Goal: Information Seeking & Learning: Check status

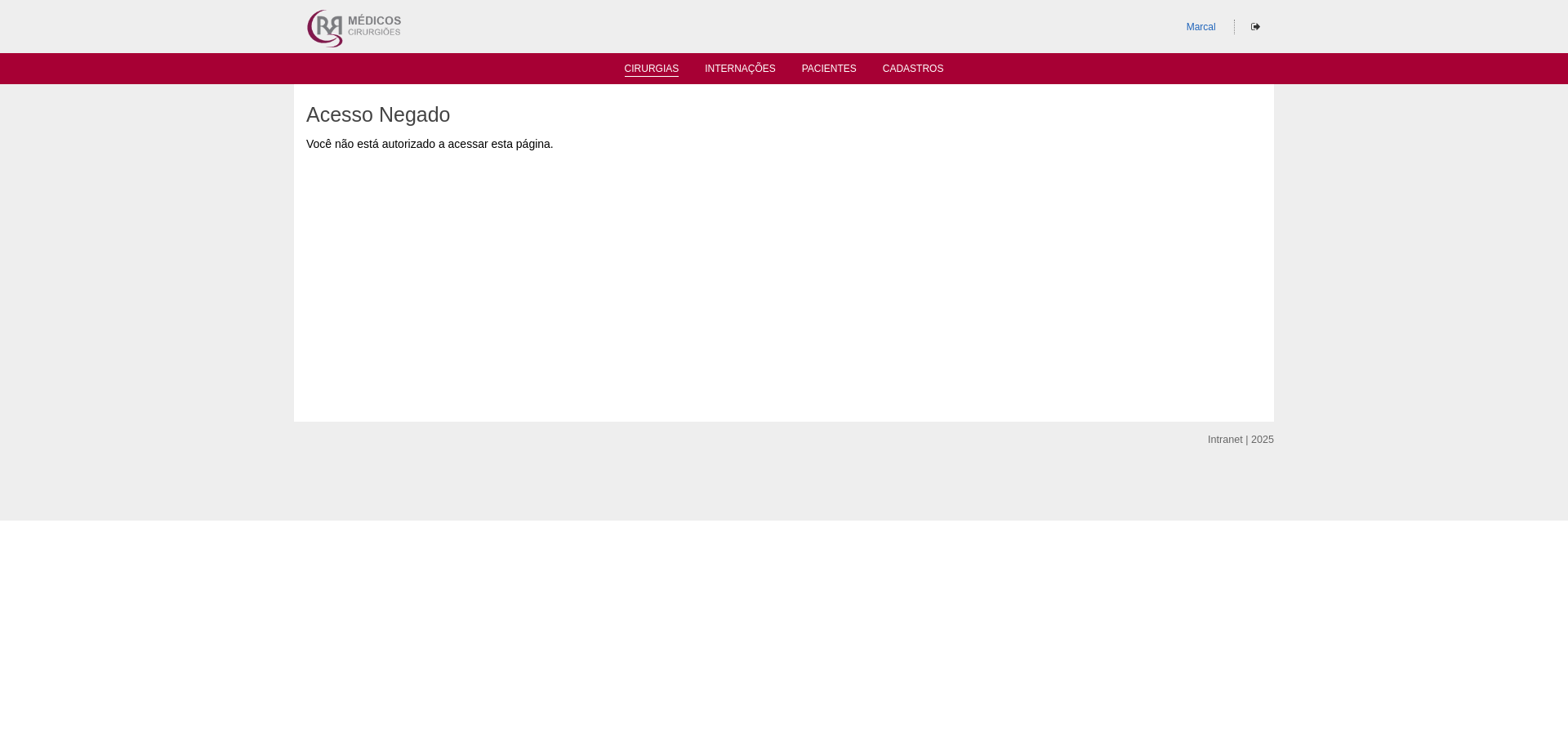
click at [653, 69] on link "Cirurgias" at bounding box center [652, 70] width 54 height 14
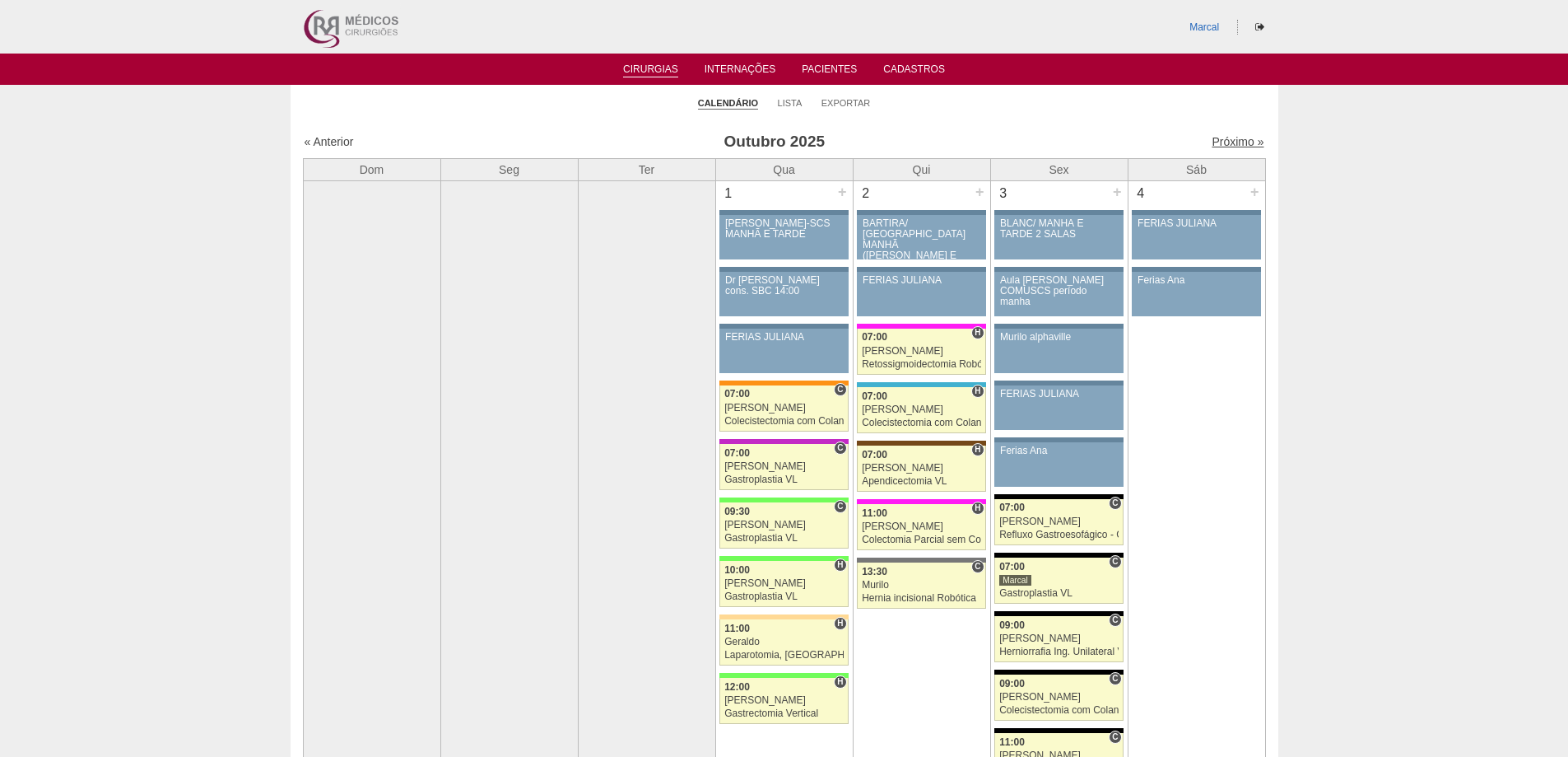
click at [1219, 142] on link "Próximo »" at bounding box center [1238, 142] width 52 height 14
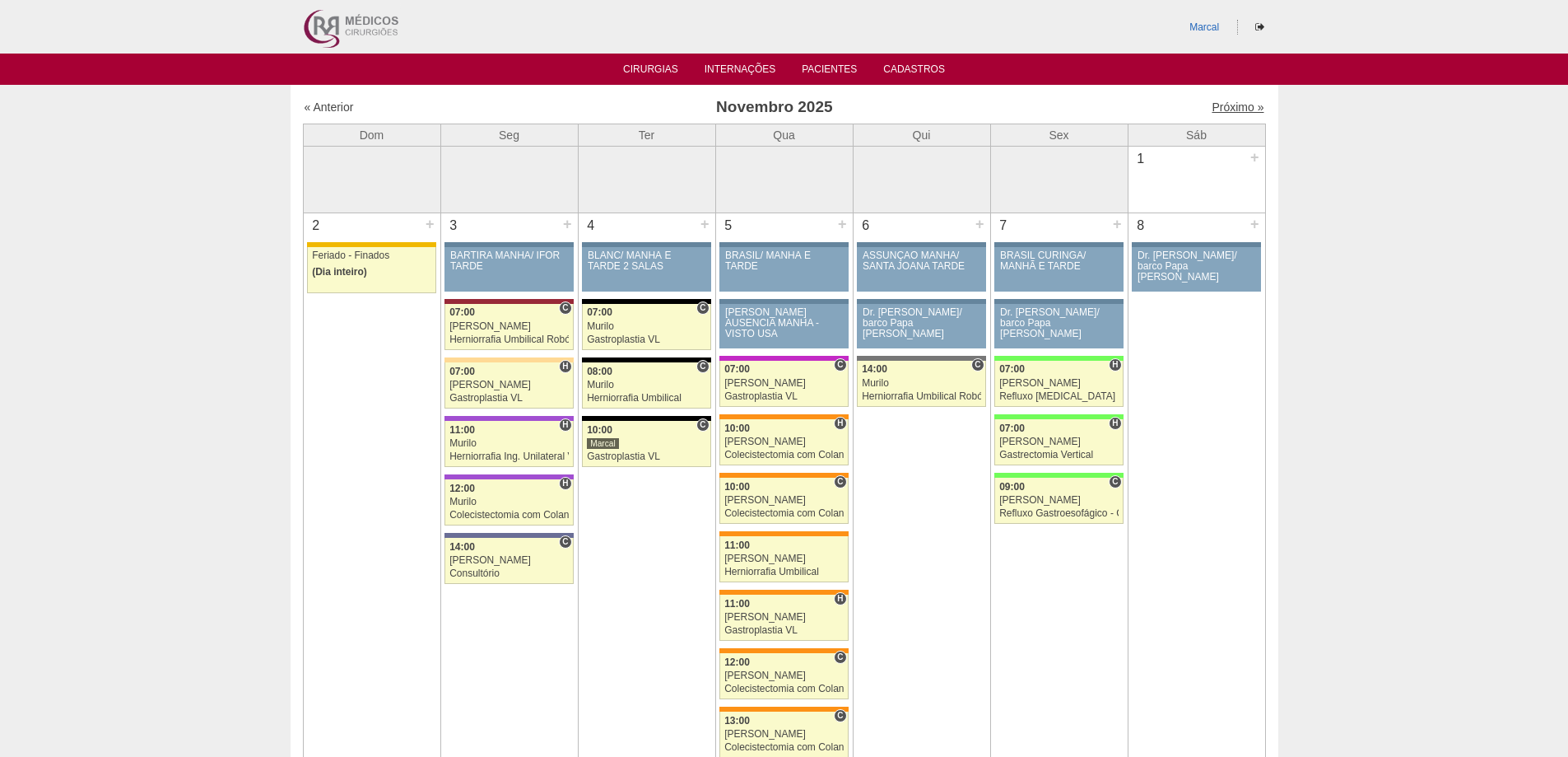
click at [1223, 107] on link "Próximo »" at bounding box center [1238, 107] width 52 height 14
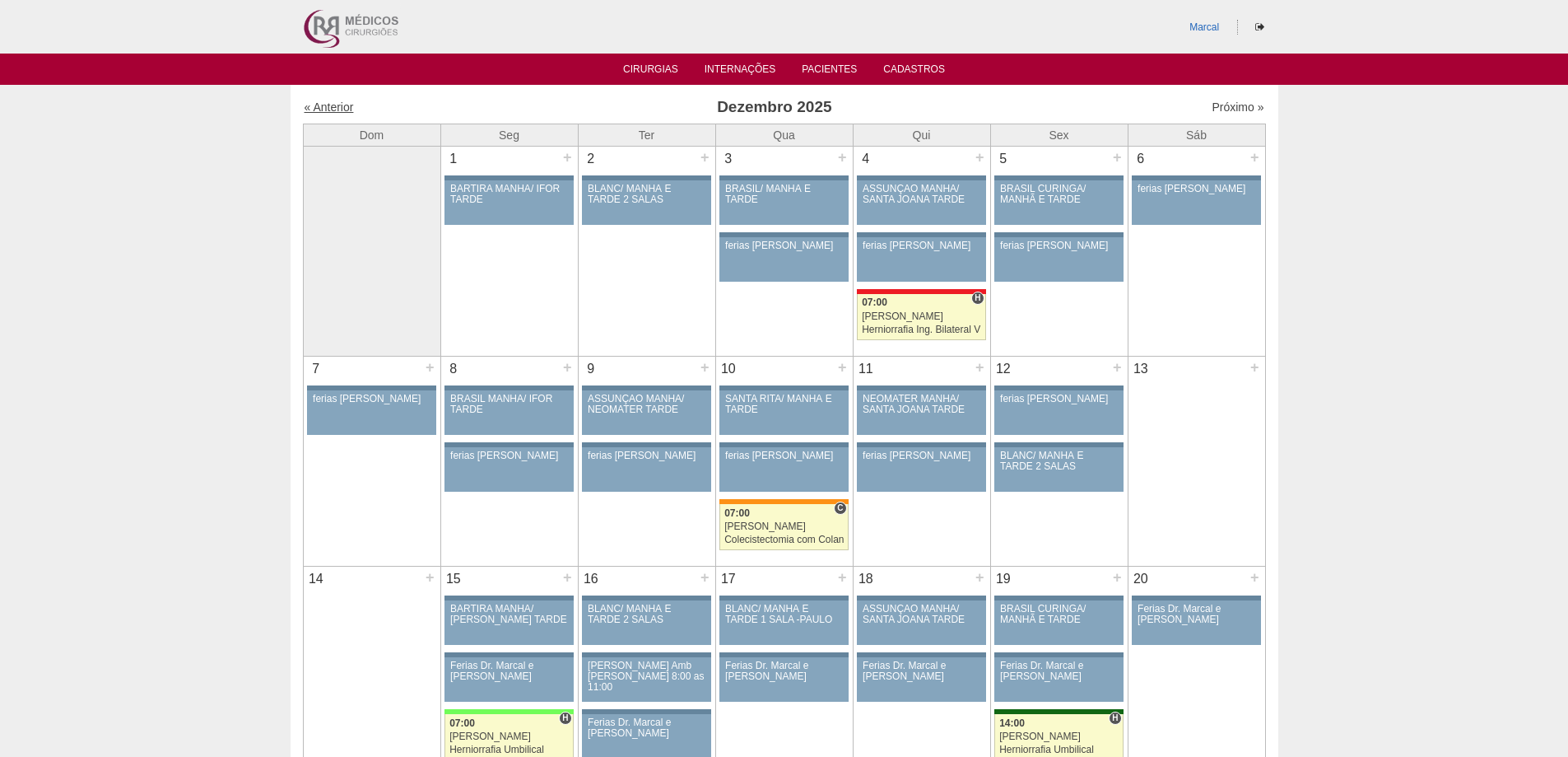
click at [340, 109] on link "« Anterior" at bounding box center [329, 107] width 49 height 14
